Goal: Contribute content

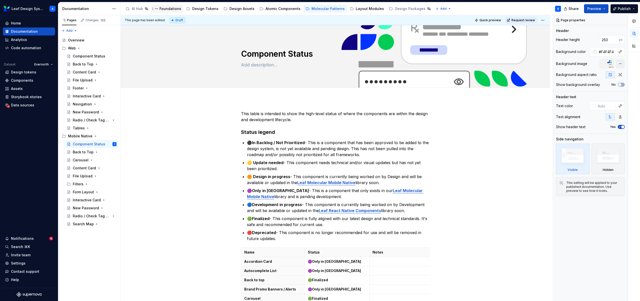
scroll to position [72, 0]
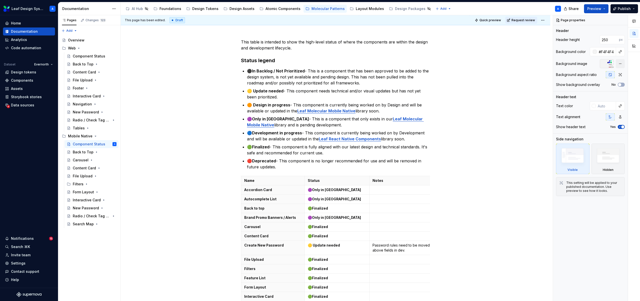
type textarea "*"
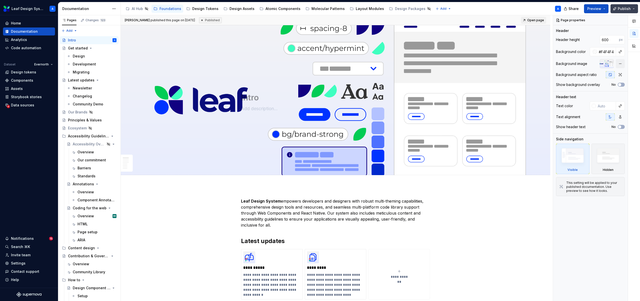
click at [635, 9] on button "Publish" at bounding box center [625, 8] width 28 height 9
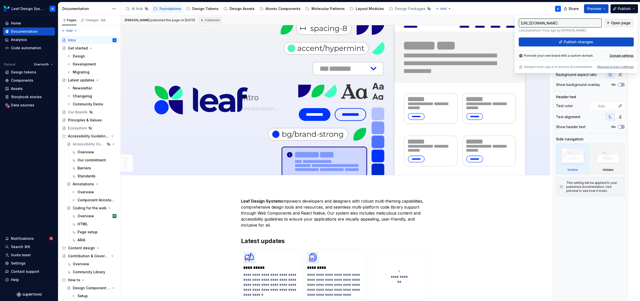
click at [623, 21] on span "Open page" at bounding box center [621, 23] width 20 height 5
type textarea "*"
